Goal: Information Seeking & Learning: Learn about a topic

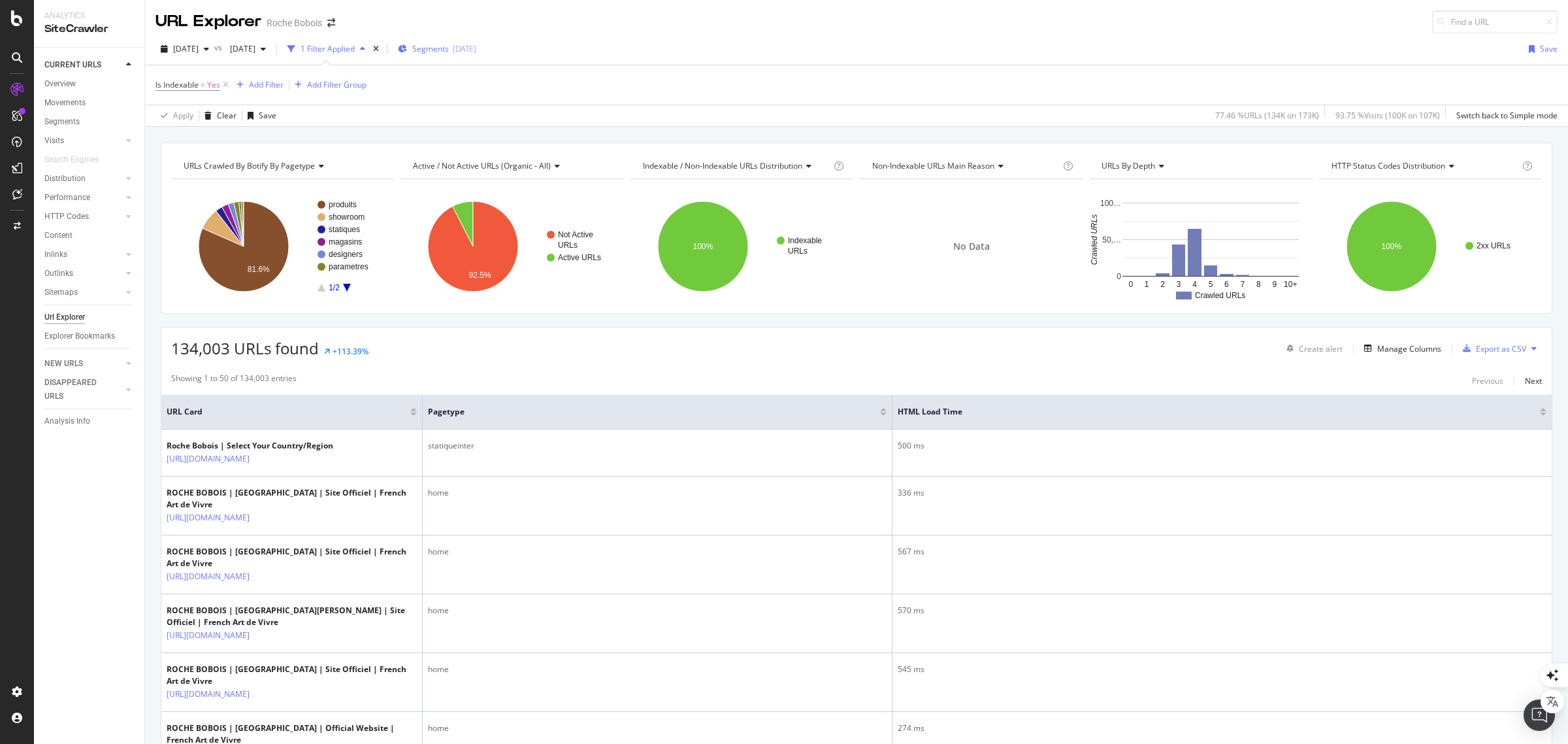
click at [448, 44] on span "Segments" at bounding box center [431, 49] width 37 height 11
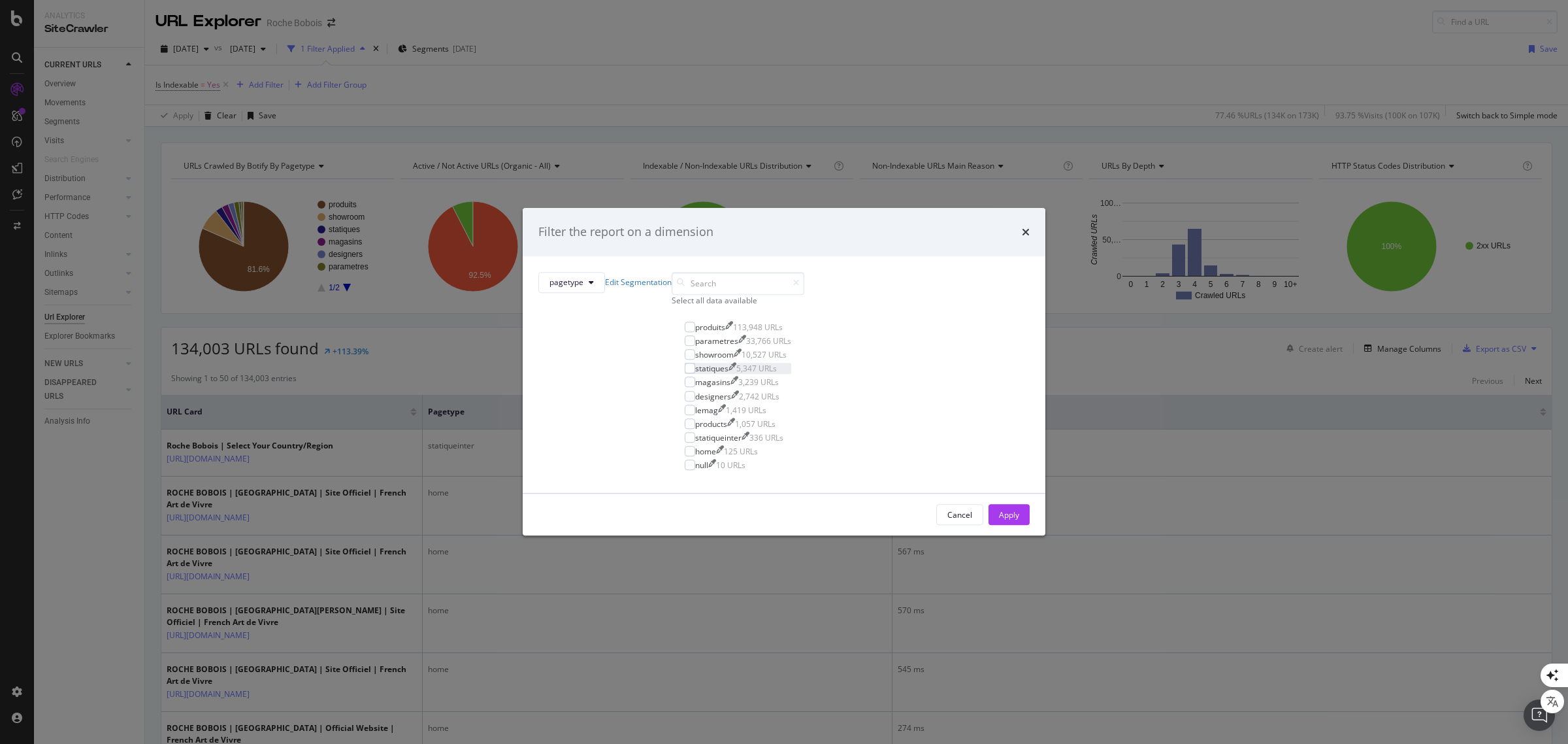
click at [699, 374] on div "statiques" at bounding box center [712, 369] width 34 height 11
click at [999, 520] on div "Apply" at bounding box center [1009, 515] width 20 height 11
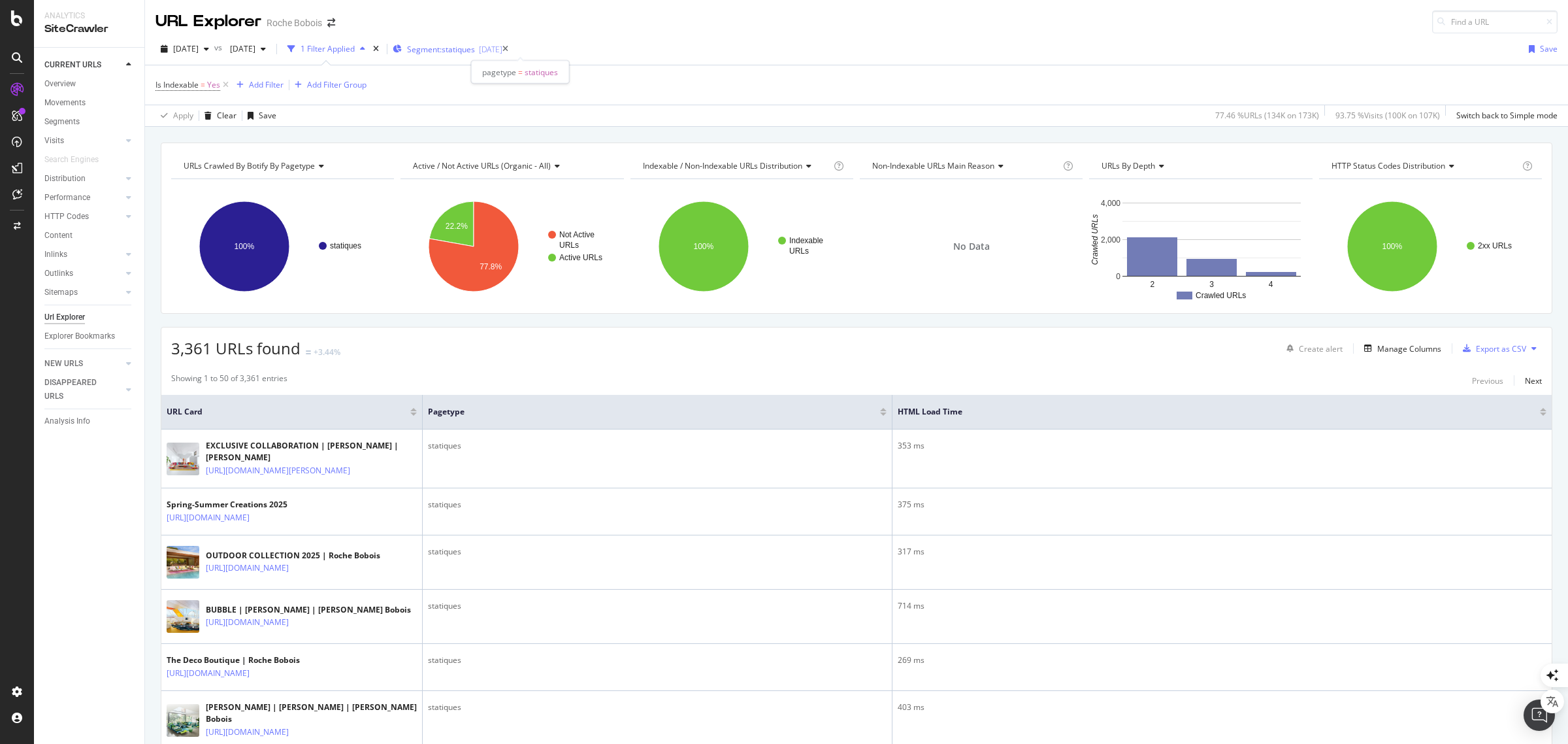
click at [503, 46] on div "[DATE]" at bounding box center [490, 49] width 23 height 11
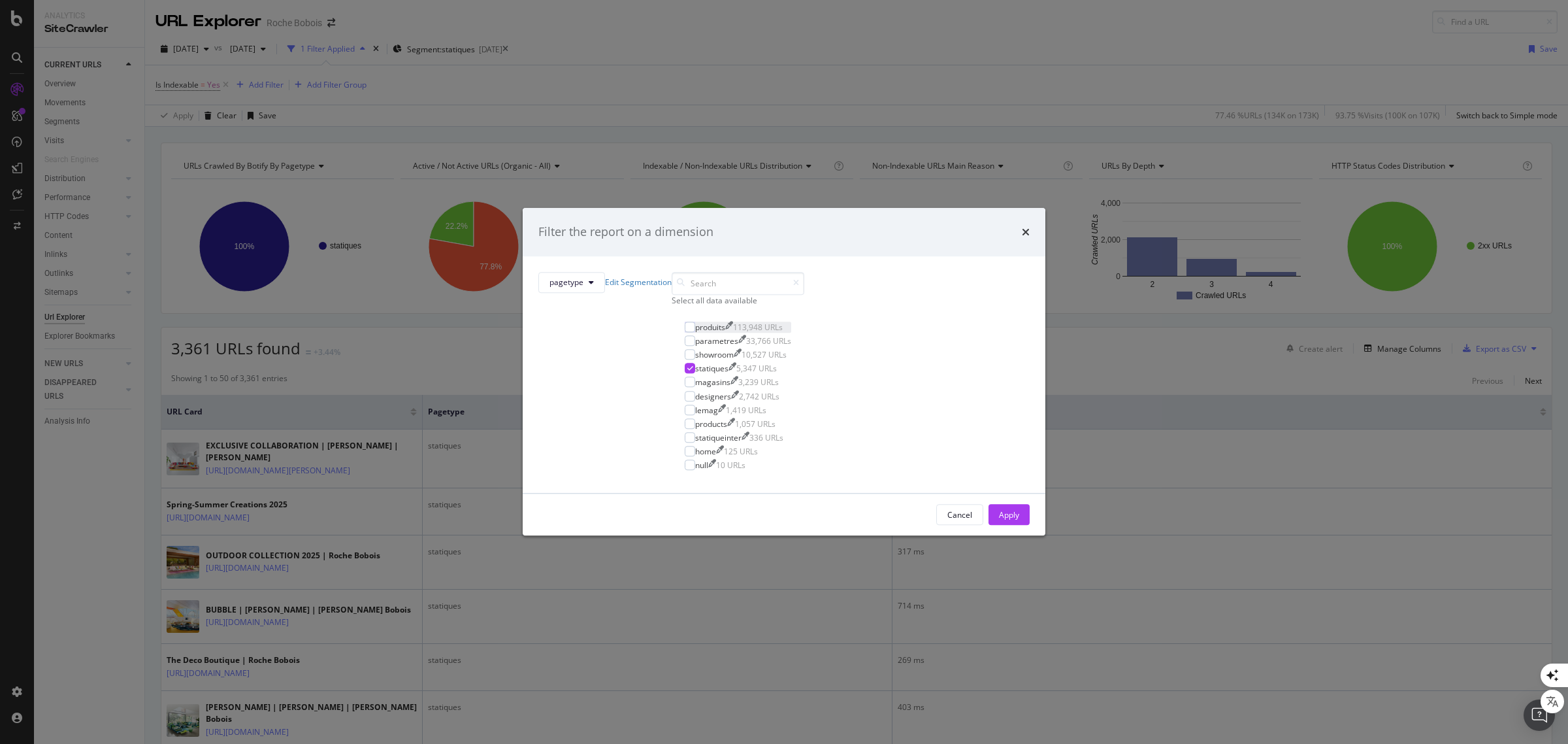
click at [696, 333] on div "produits" at bounding box center [710, 327] width 30 height 11
click at [687, 372] on icon "modal" at bounding box center [689, 369] width 6 height 6
click at [999, 521] on div "Apply" at bounding box center [1009, 515] width 20 height 20
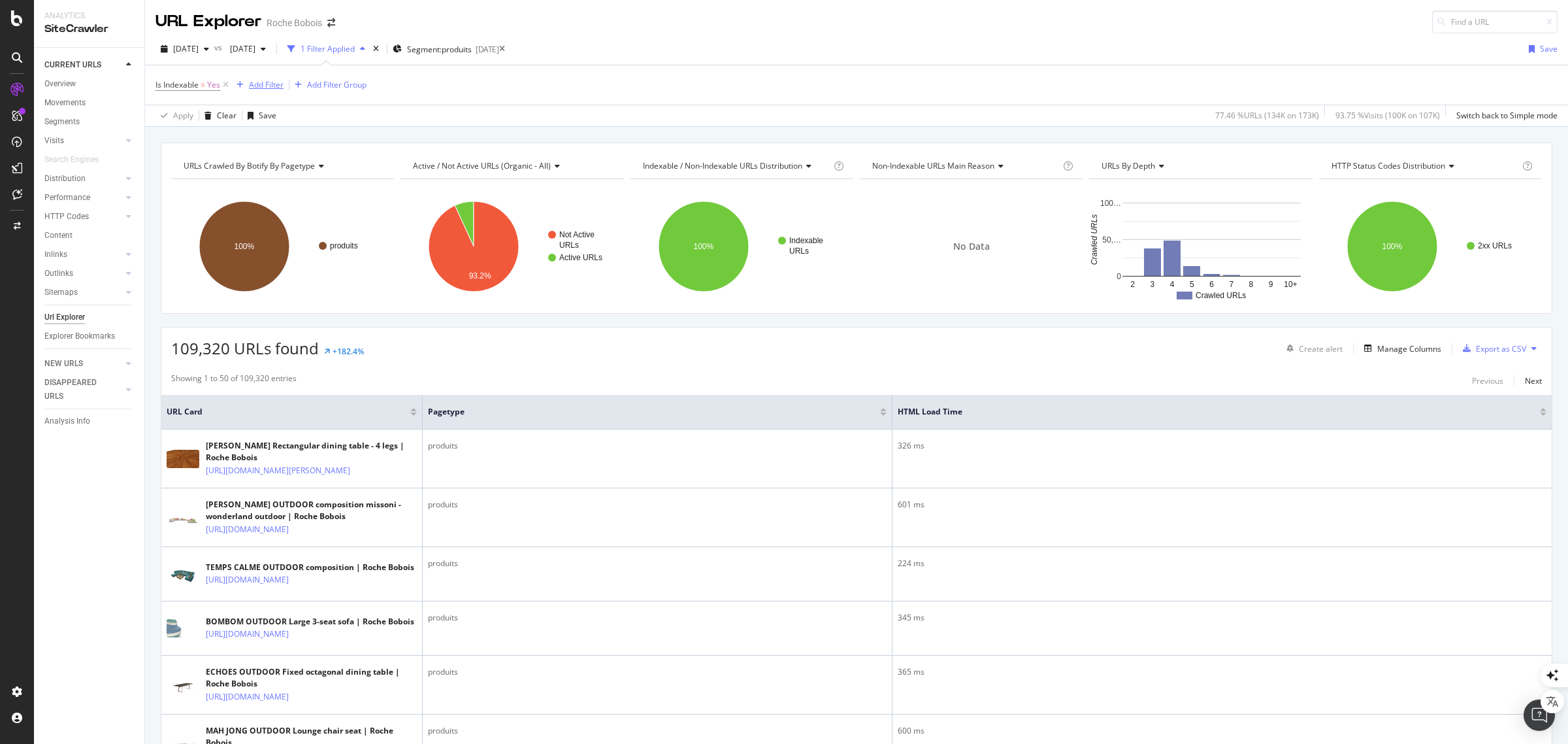
click at [258, 79] on div "Add Filter" at bounding box center [266, 85] width 34 height 11
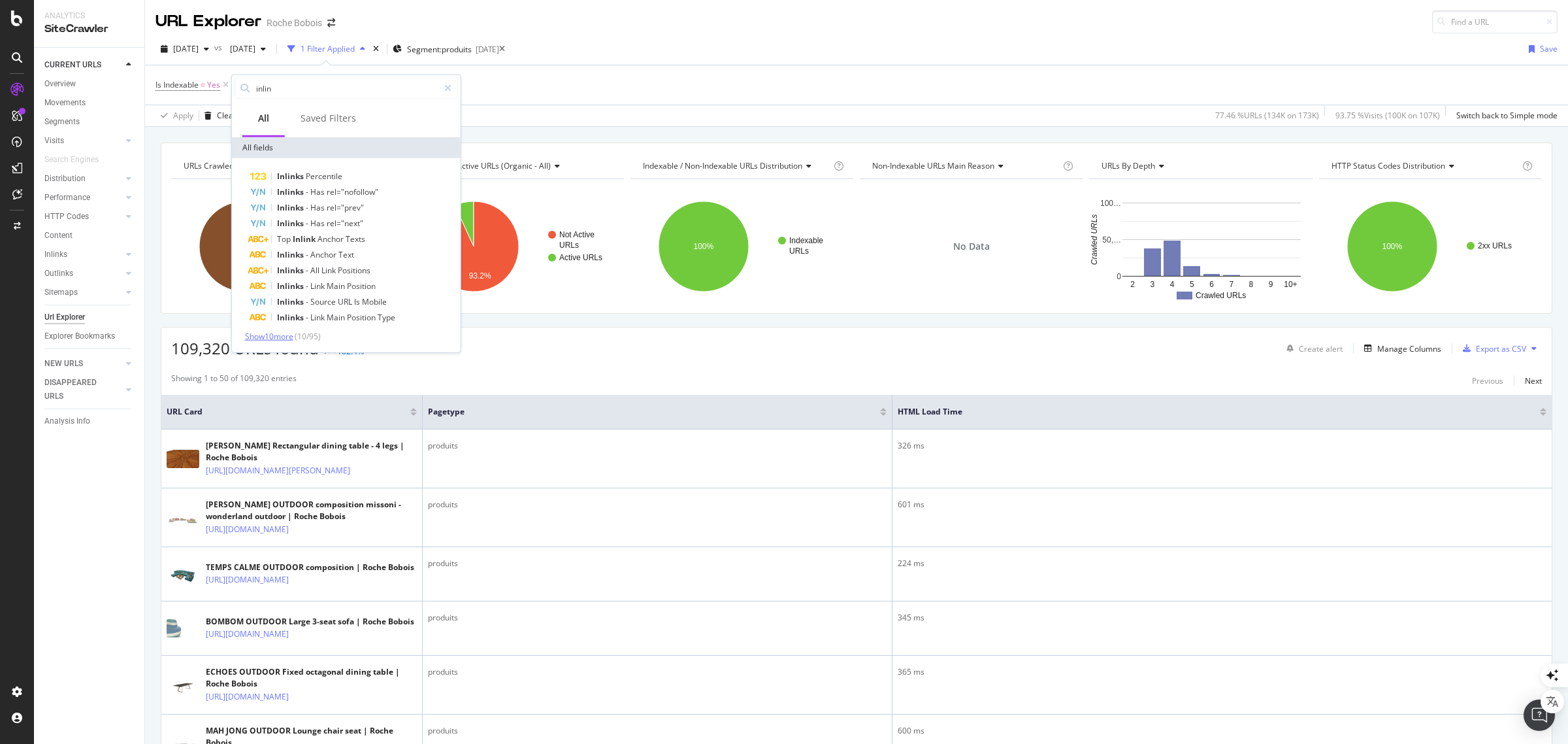
type input "inlin"
click at [284, 340] on span "Show 10 more" at bounding box center [269, 336] width 49 height 11
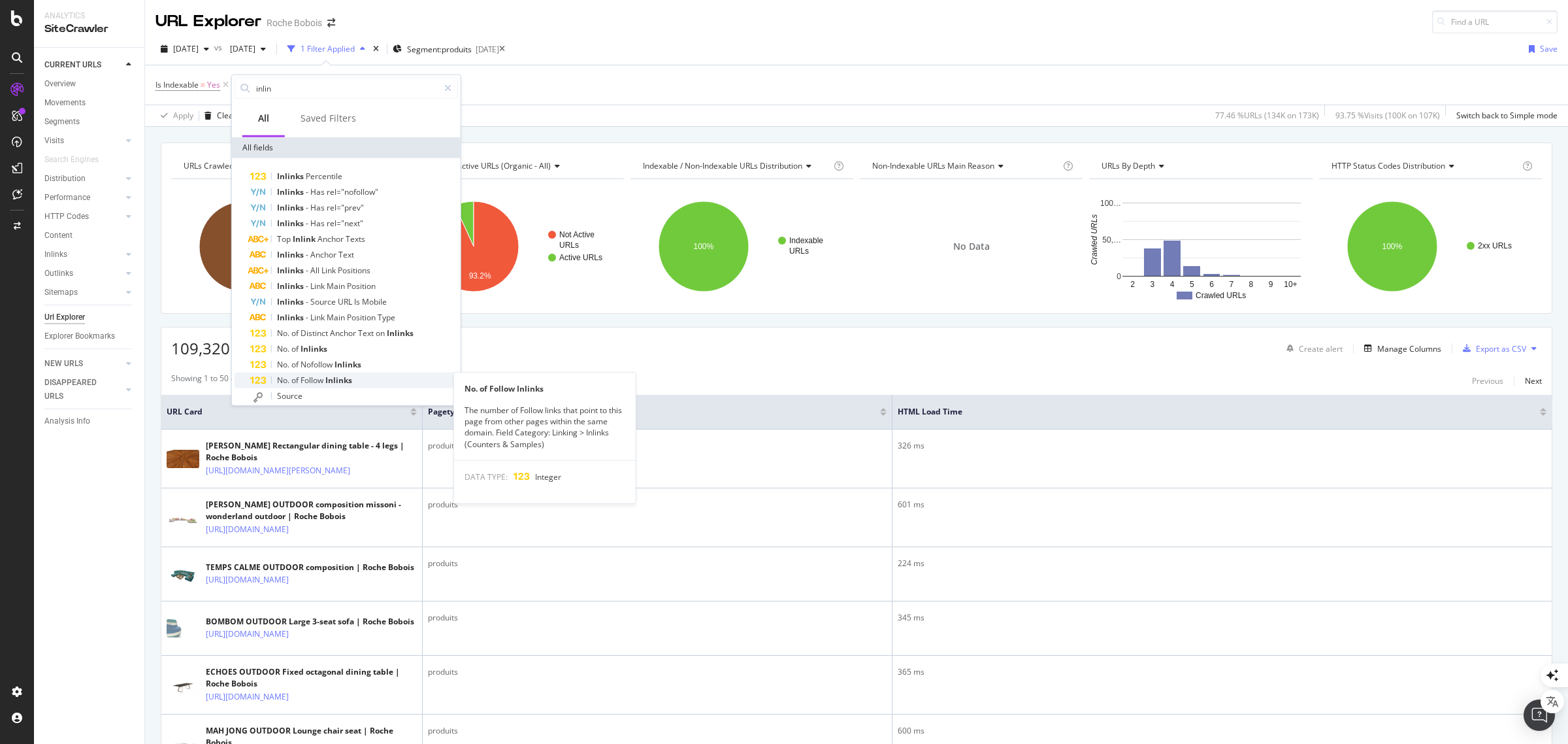
click at [337, 377] on span "Inlinks" at bounding box center [339, 380] width 27 height 11
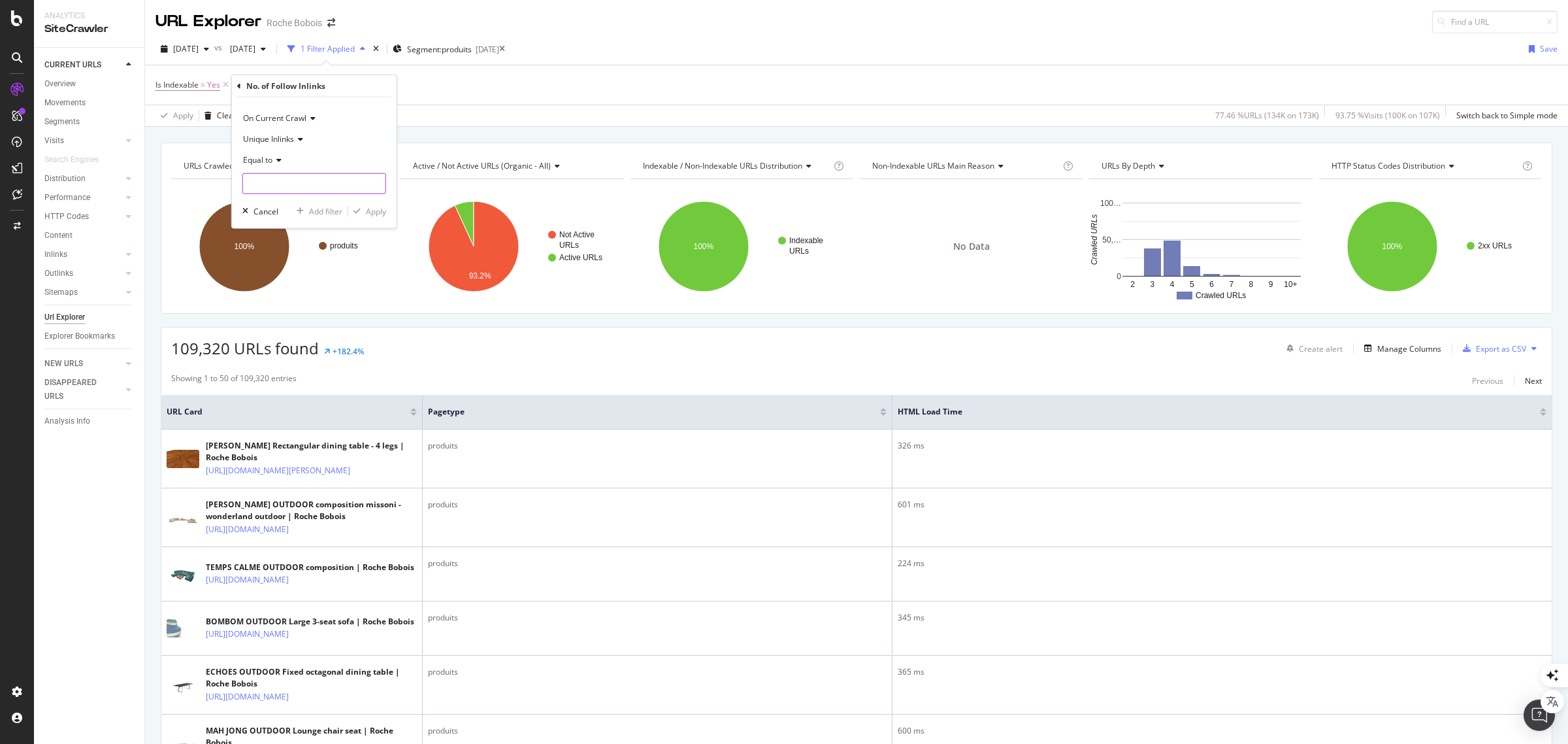
click at [278, 180] on input "number" at bounding box center [314, 184] width 144 height 21
click at [271, 159] on span "Equal to" at bounding box center [258, 160] width 30 height 11
click at [286, 220] on div "Less than" at bounding box center [315, 220] width 140 height 17
click at [272, 171] on div "Less than" at bounding box center [314, 160] width 144 height 21
click at [329, 152] on div "Less than" at bounding box center [314, 160] width 144 height 21
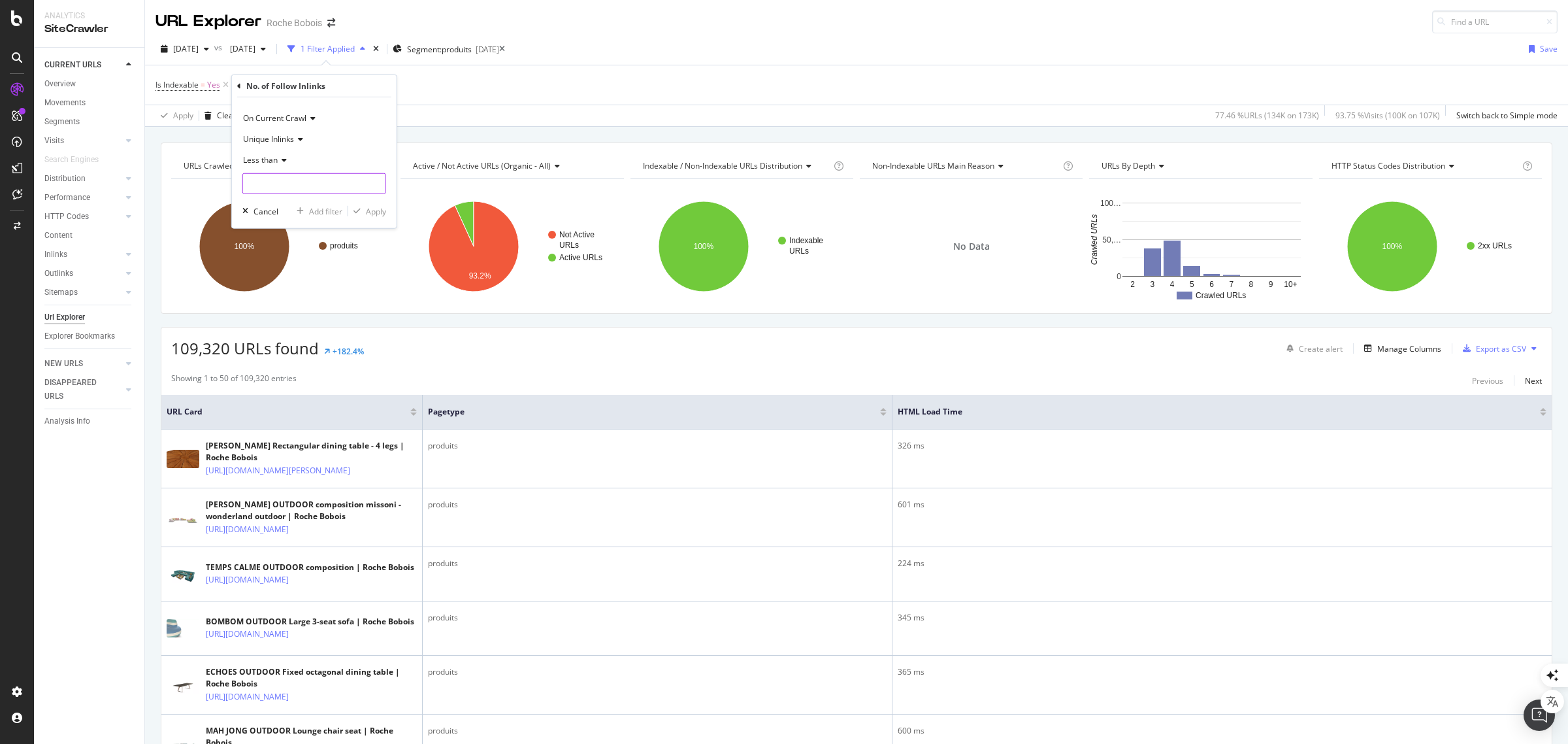
click at [302, 189] on input "number" at bounding box center [314, 184] width 144 height 21
type input "4"
click at [373, 207] on div "Apply" at bounding box center [375, 211] width 20 height 11
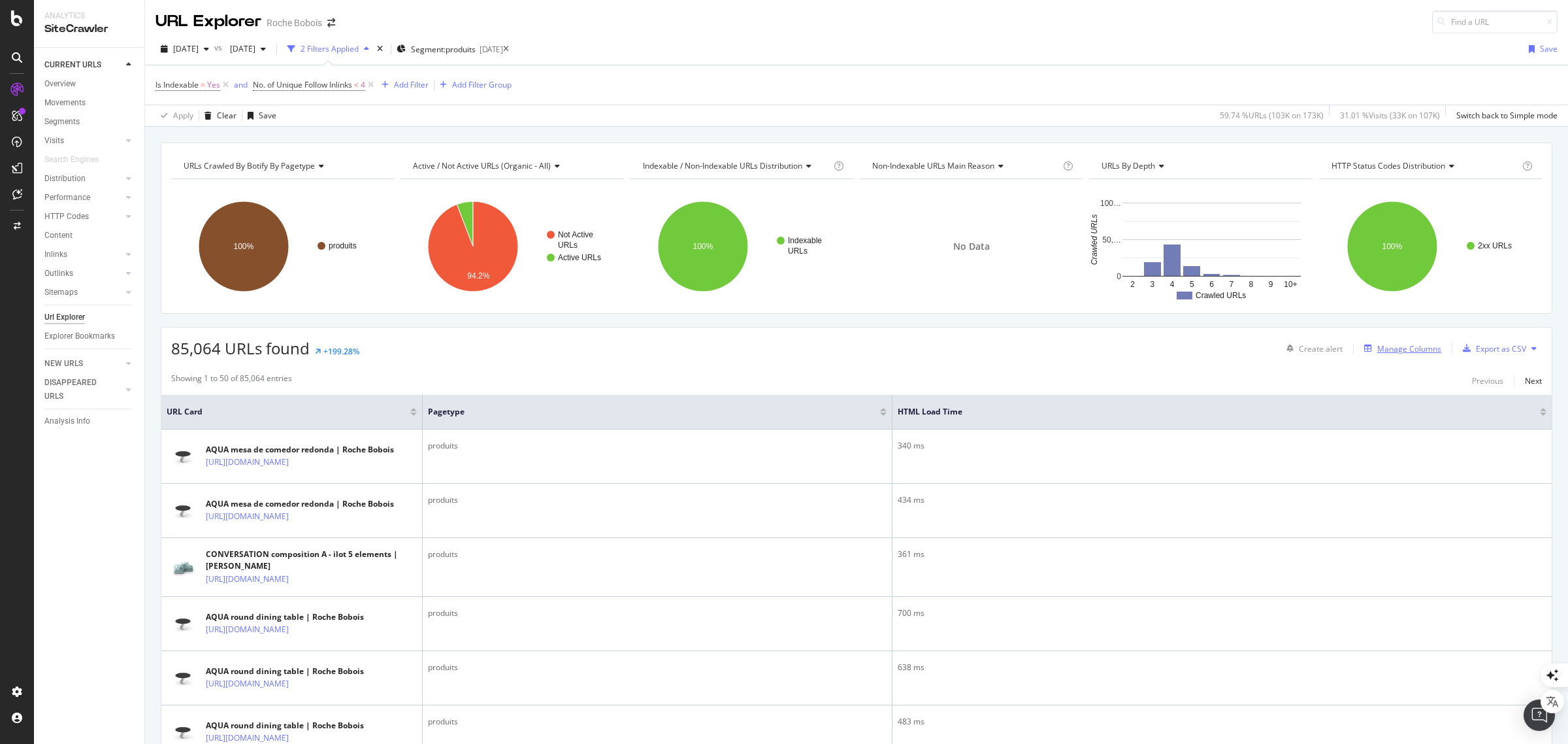
click at [1383, 351] on div "Manage Columns" at bounding box center [1409, 349] width 64 height 11
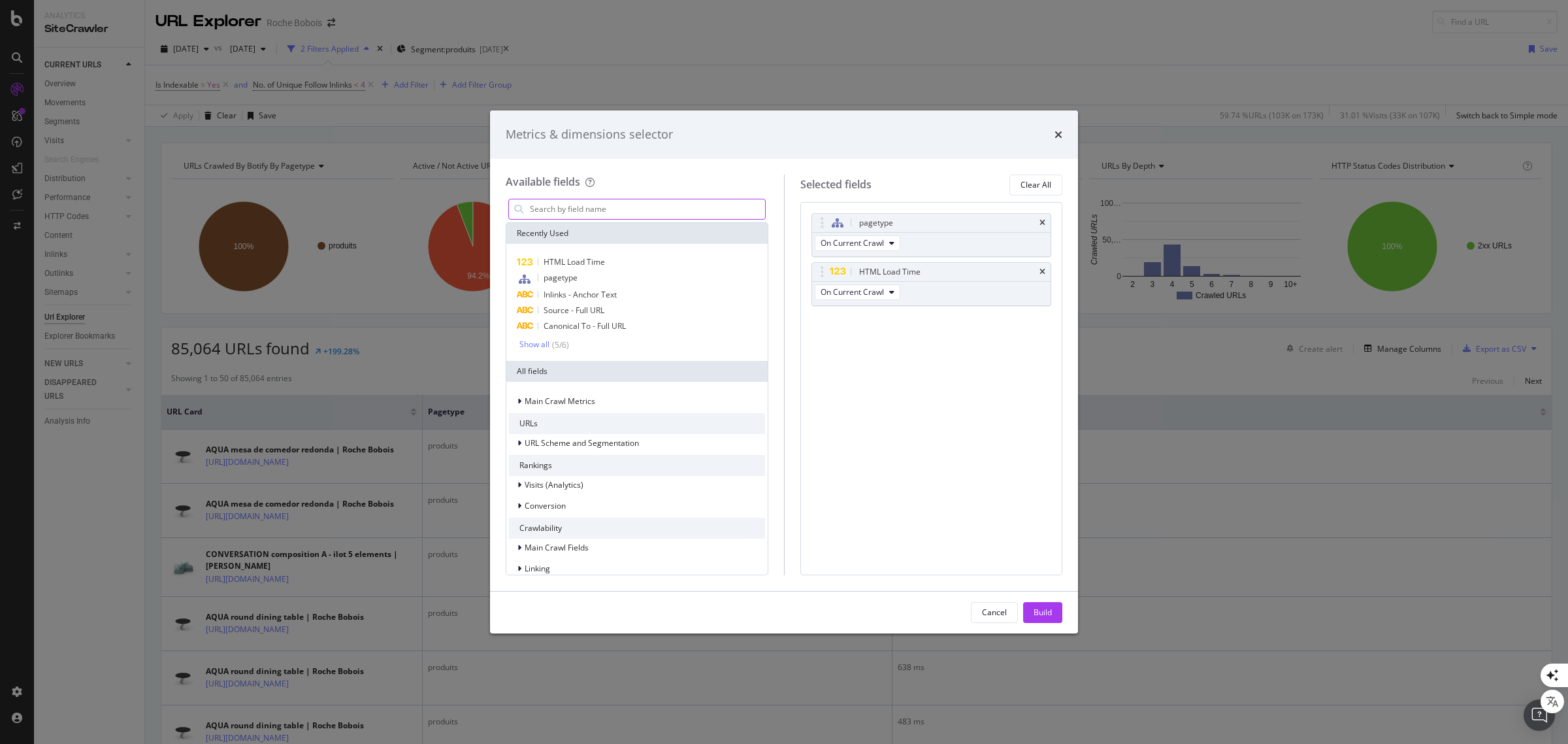
click at [596, 210] on input "modal" at bounding box center [646, 209] width 236 height 20
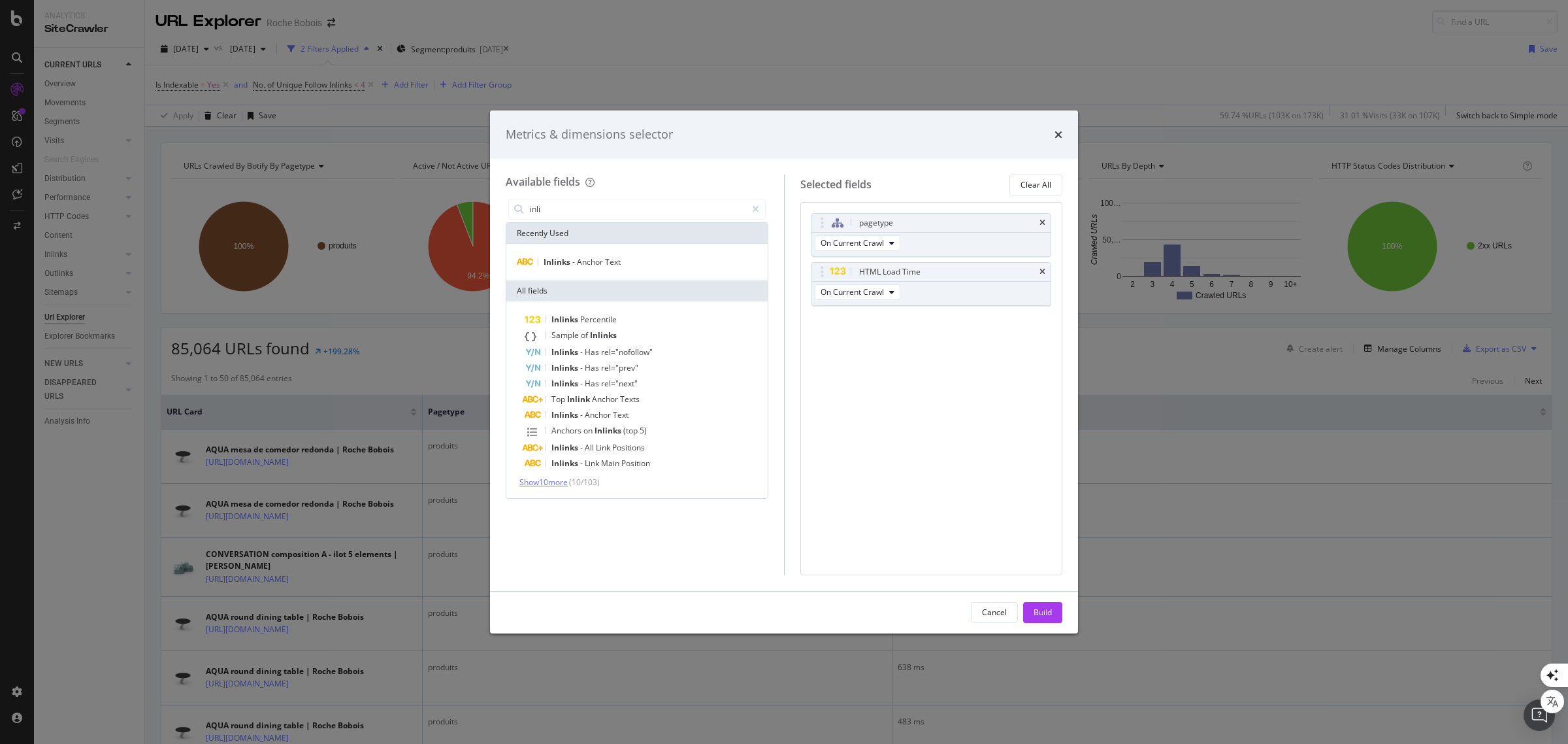
type input "inli"
click at [546, 481] on span "Show 10 more" at bounding box center [543, 482] width 49 height 11
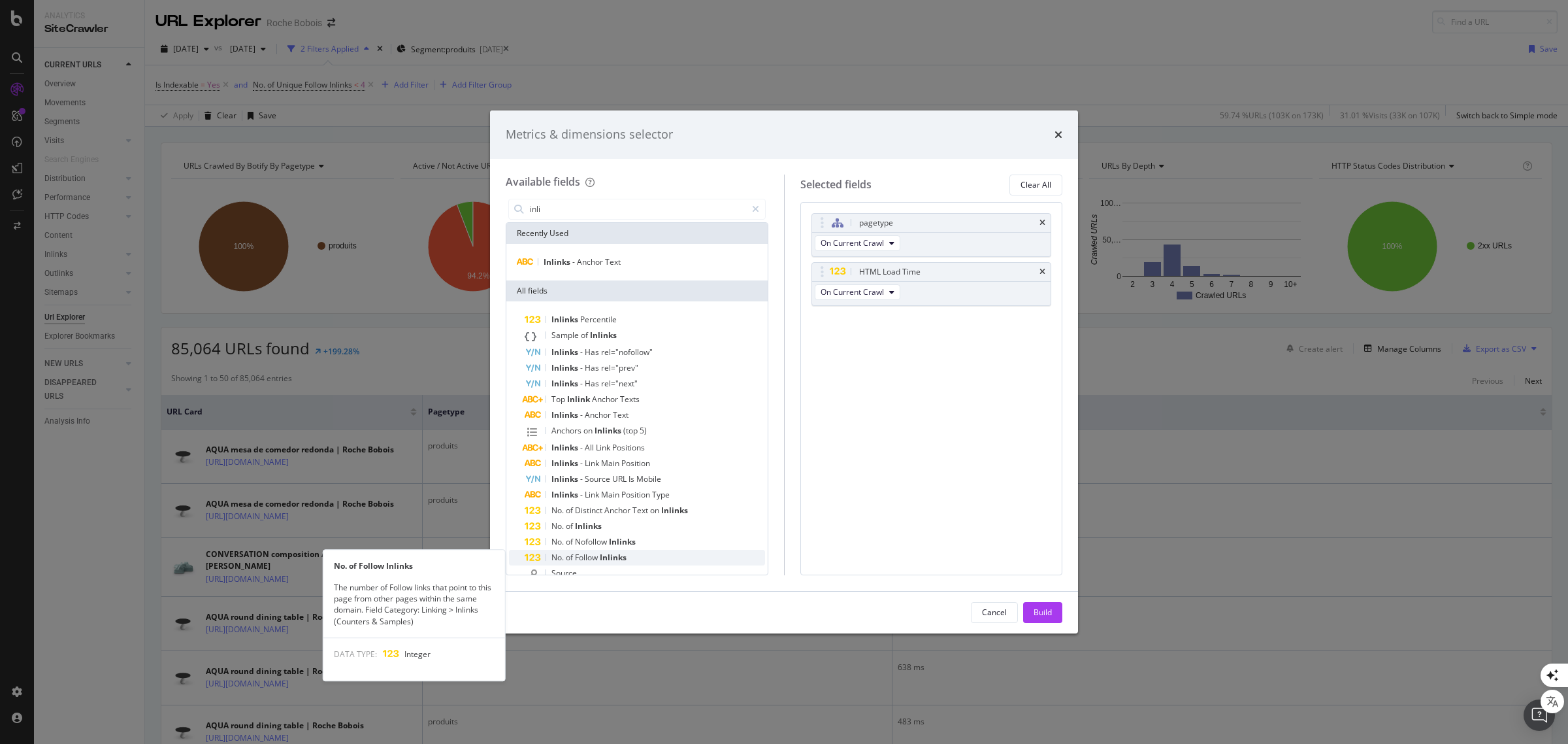
click at [596, 552] on span "Follow" at bounding box center [587, 557] width 25 height 11
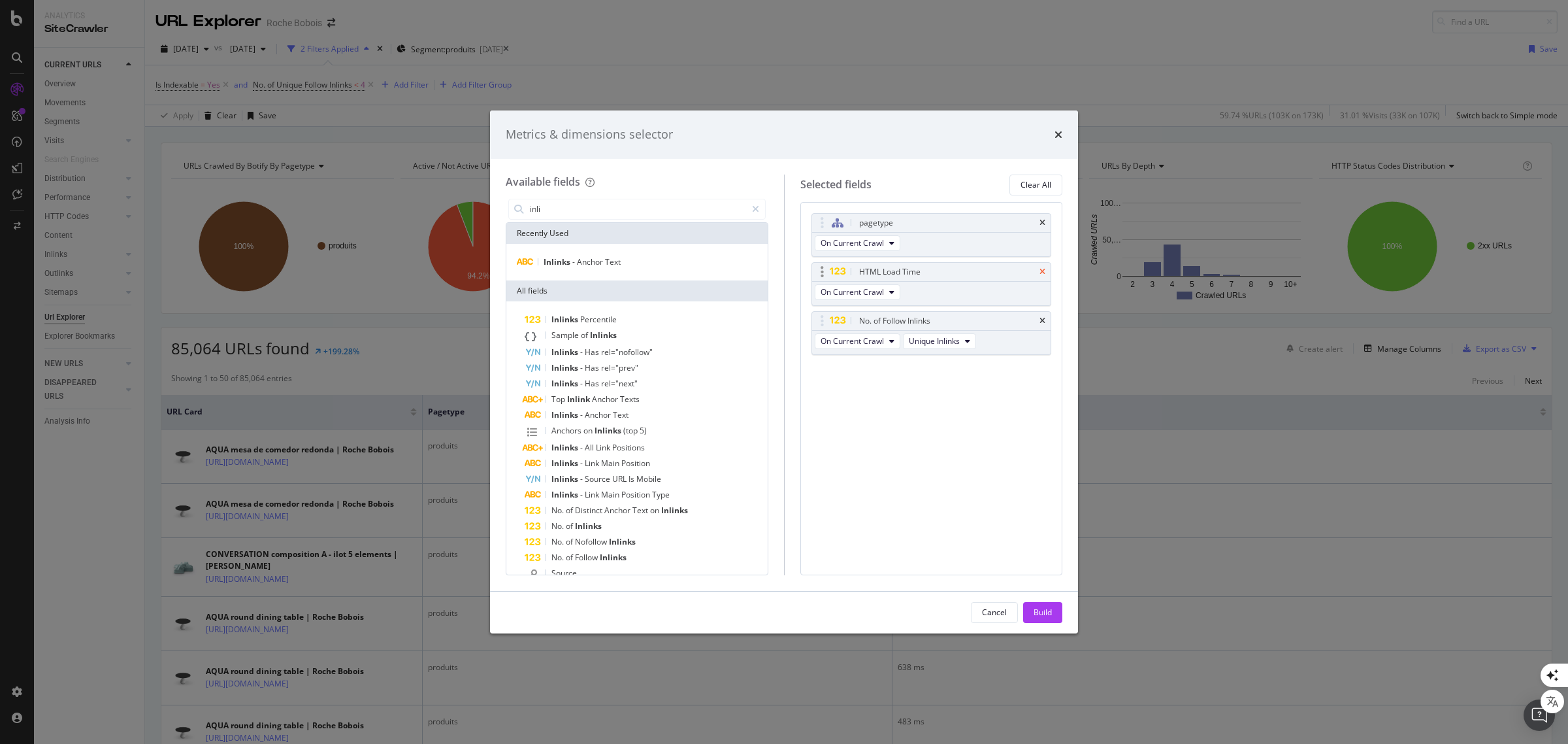
click at [1042, 270] on icon "times" at bounding box center [1042, 272] width 6 height 8
click at [1044, 611] on div "Build" at bounding box center [1042, 612] width 18 height 11
